Goal: Find specific page/section: Find specific page/section

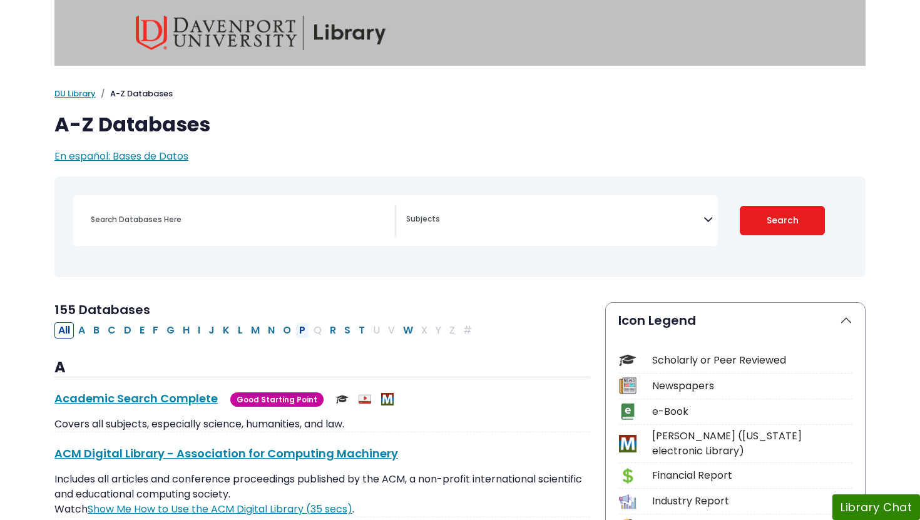
click at [302, 331] on button "P" at bounding box center [302, 330] width 14 height 16
select select "Database Subject Filter"
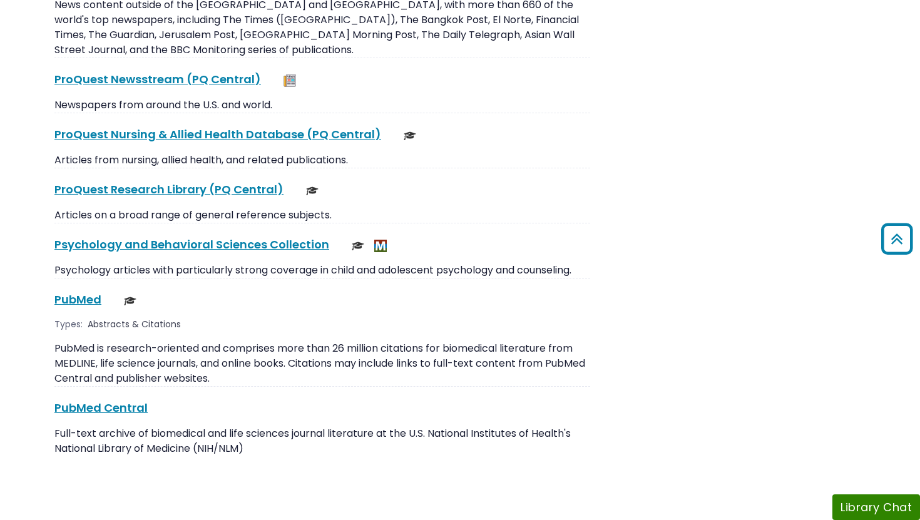
scroll to position [1817, 0]
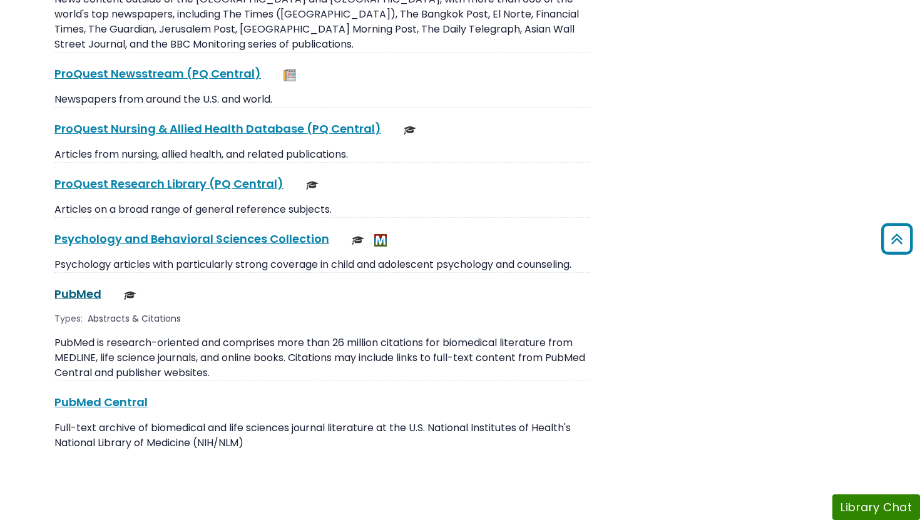
click at [79, 286] on link "PubMed This link opens in a new window" at bounding box center [77, 294] width 47 height 16
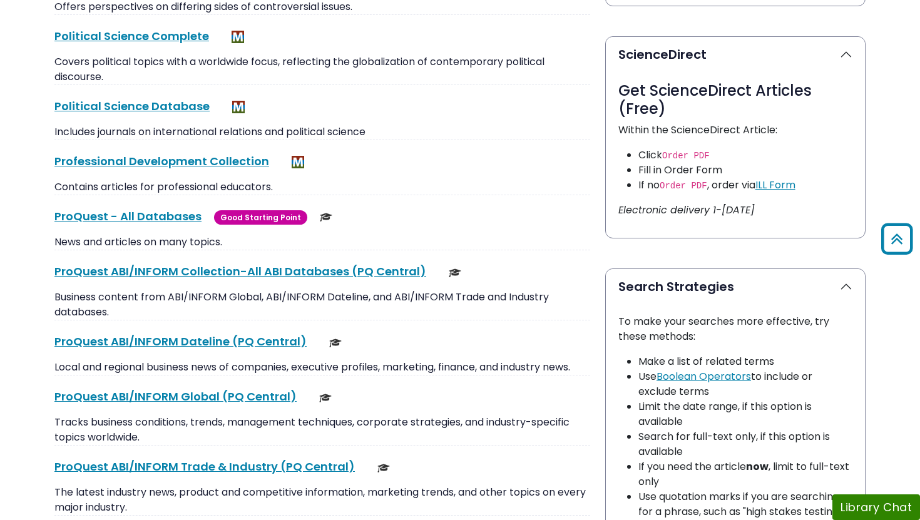
scroll to position [630, 0]
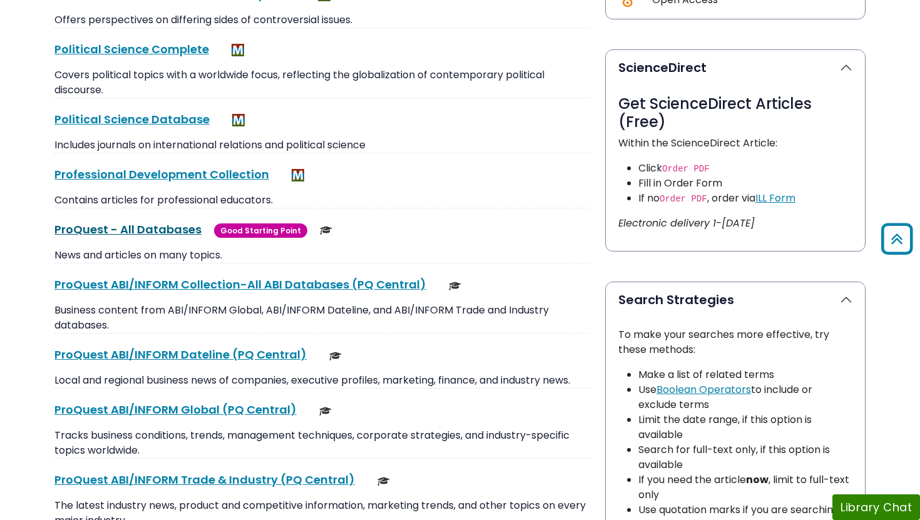
click at [121, 230] on link "ProQuest - All Databases This link opens in a new window" at bounding box center [127, 230] width 147 height 16
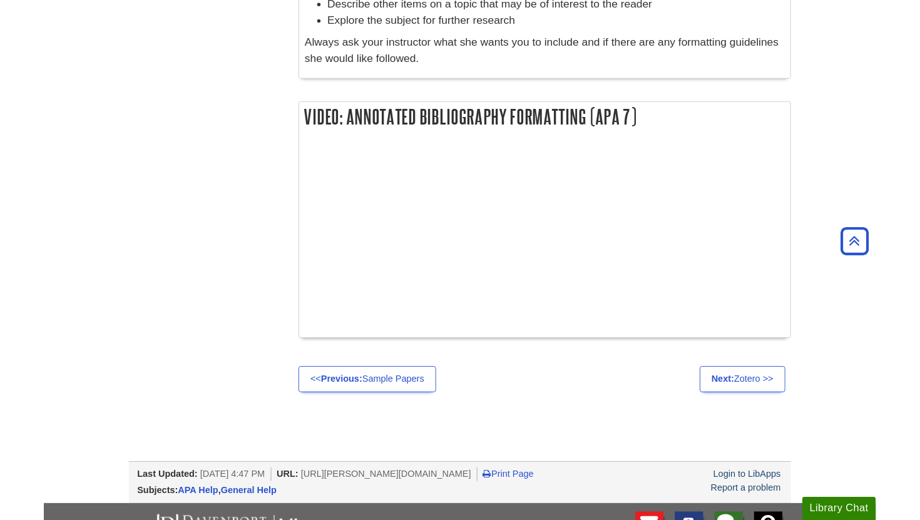
scroll to position [1363, 0]
